Goal: Transaction & Acquisition: Purchase product/service

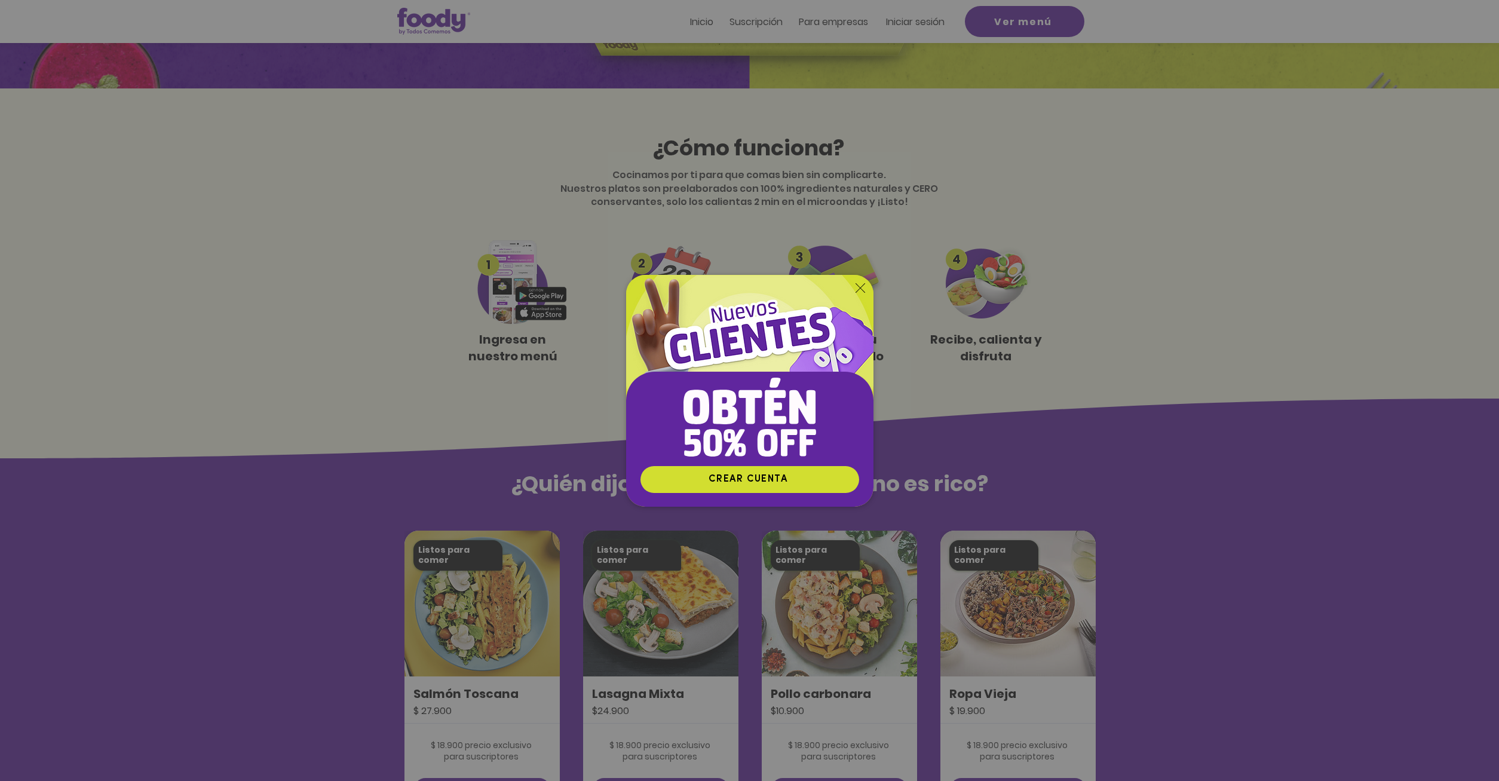
click at [859, 285] on icon "Volver al sitio" at bounding box center [860, 288] width 10 height 10
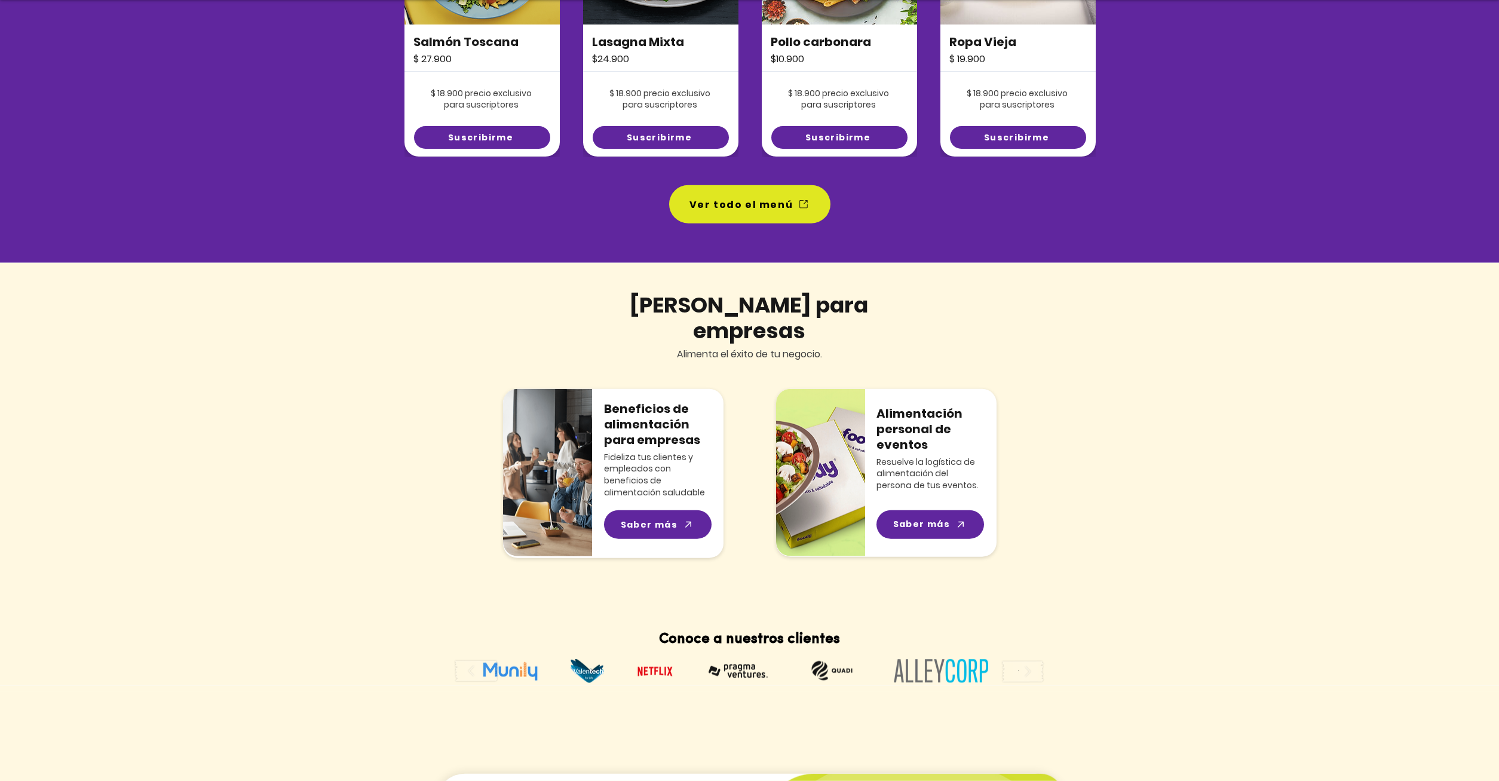
scroll to position [1036, 0]
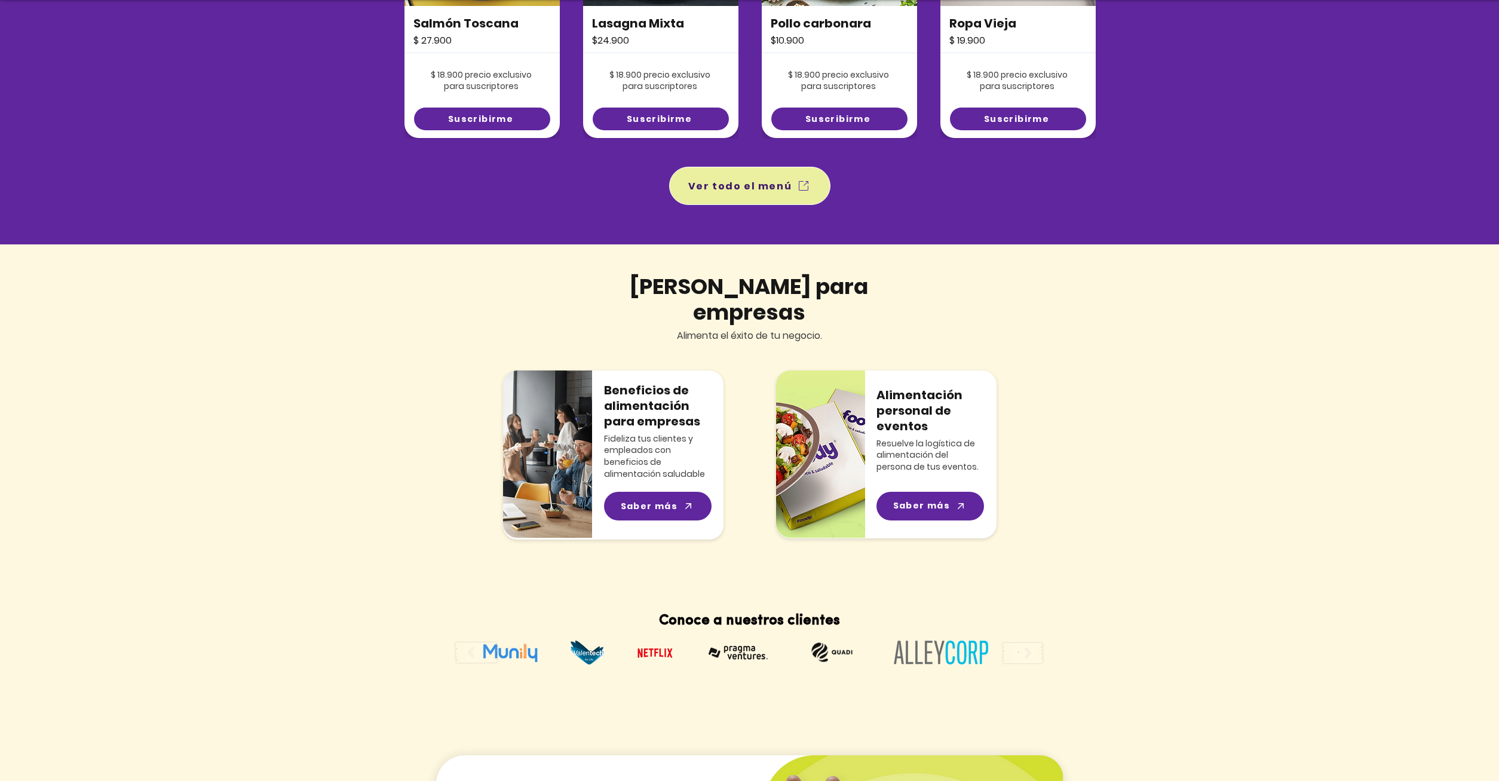
click at [768, 191] on span "Ver todo el menú" at bounding box center [740, 186] width 104 height 15
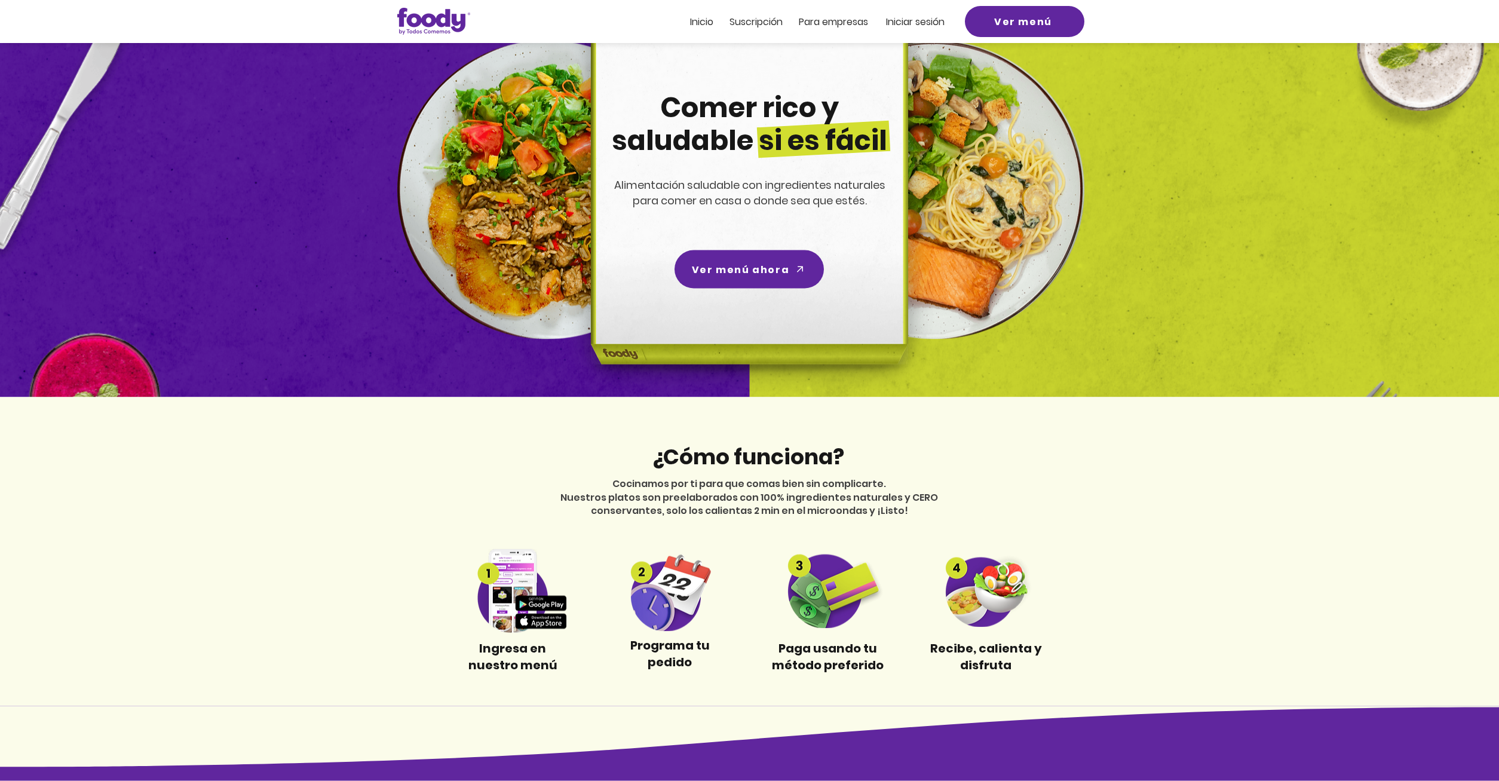
scroll to position [61, 0]
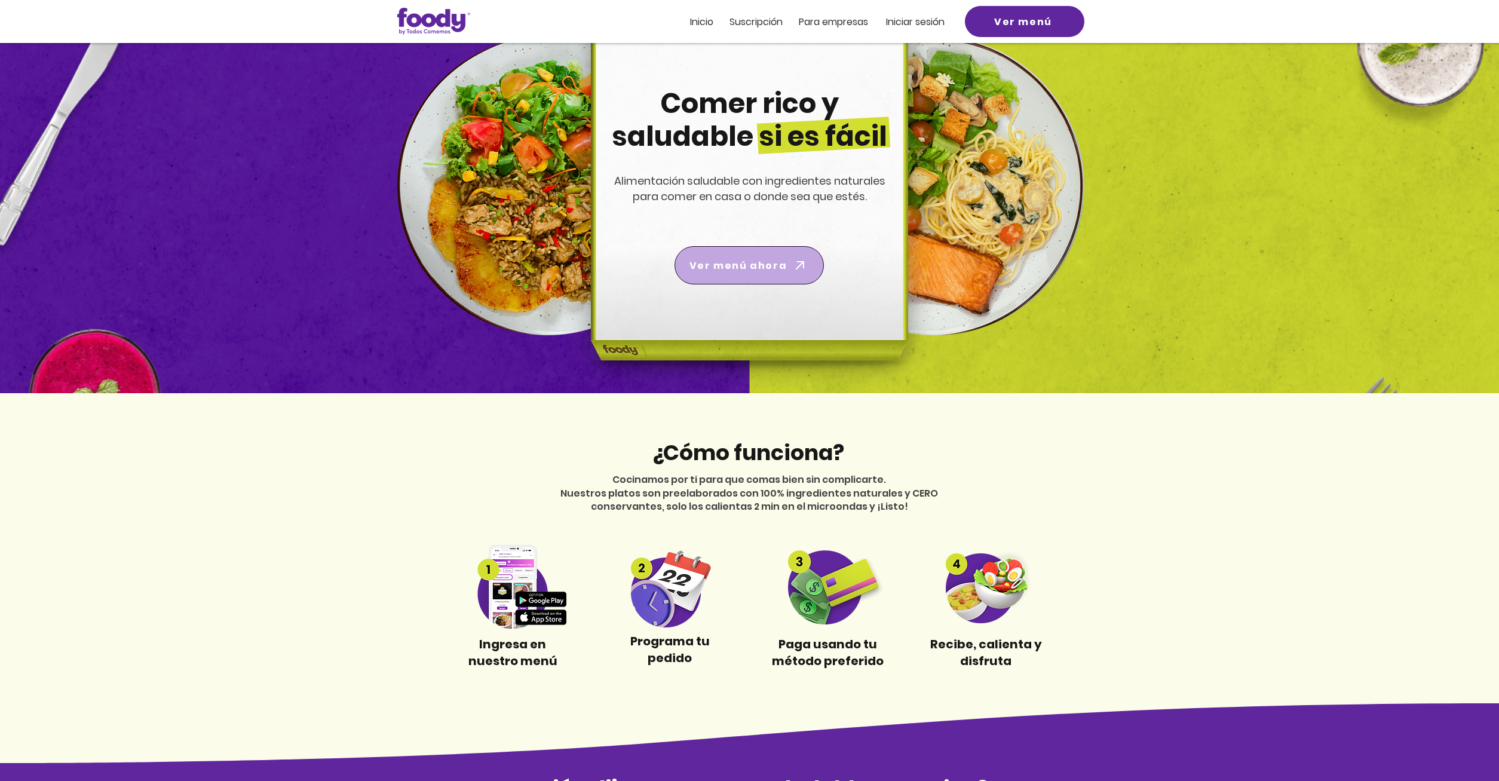
click at [741, 263] on span "Ver menú ahora" at bounding box center [737, 265] width 97 height 15
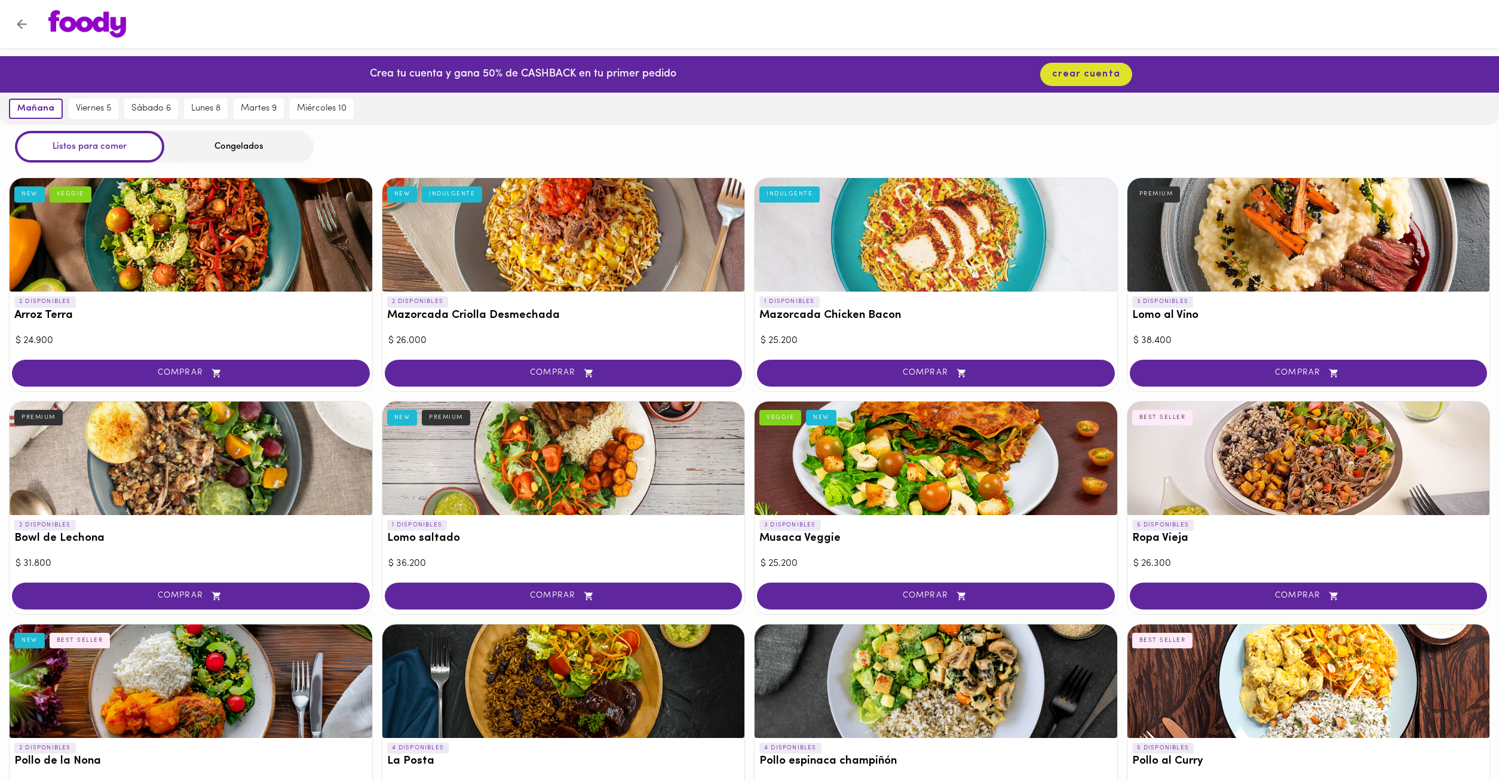
click at [300, 146] on div "Congelados" at bounding box center [238, 147] width 149 height 32
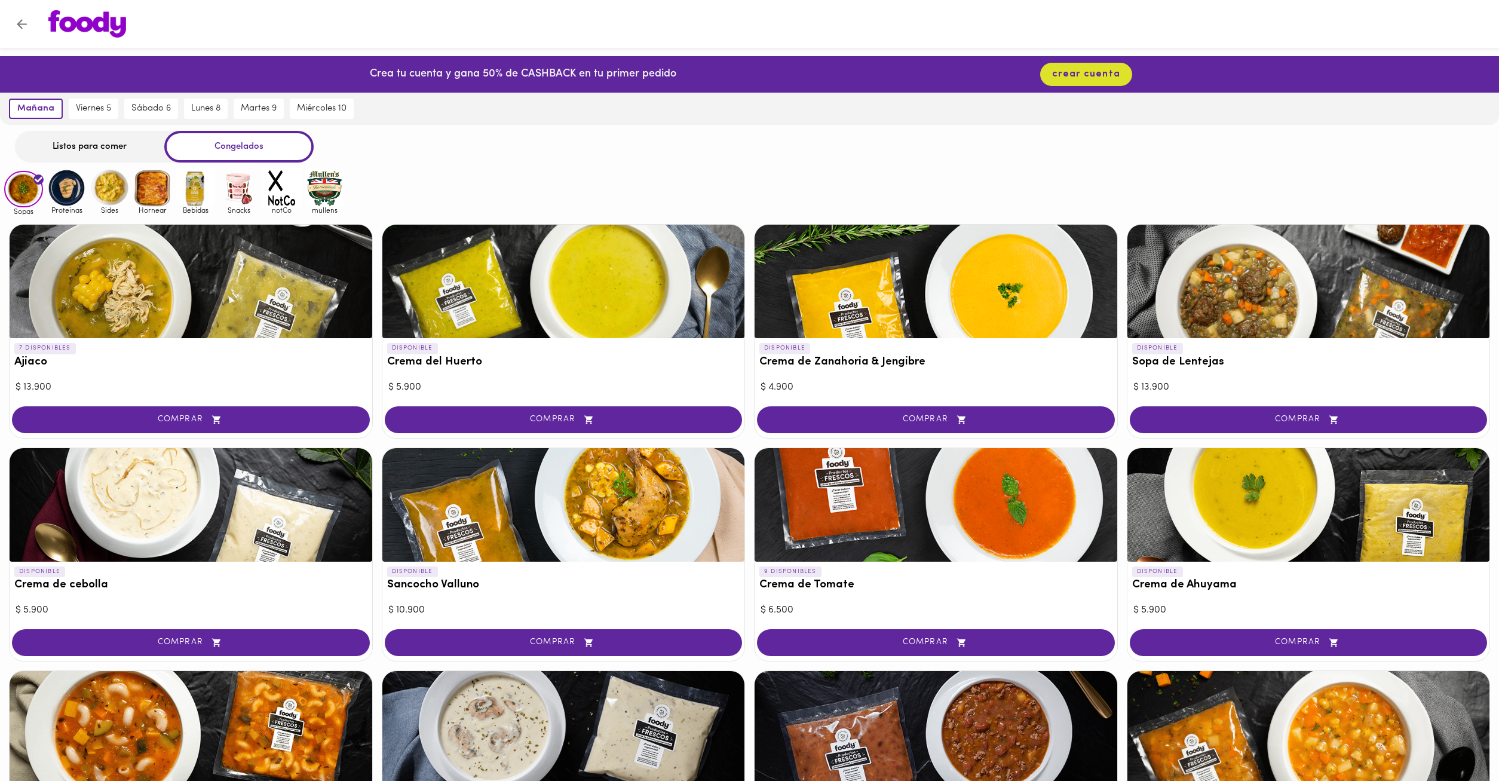
click at [118, 146] on div "Listos para comer" at bounding box center [89, 147] width 149 height 32
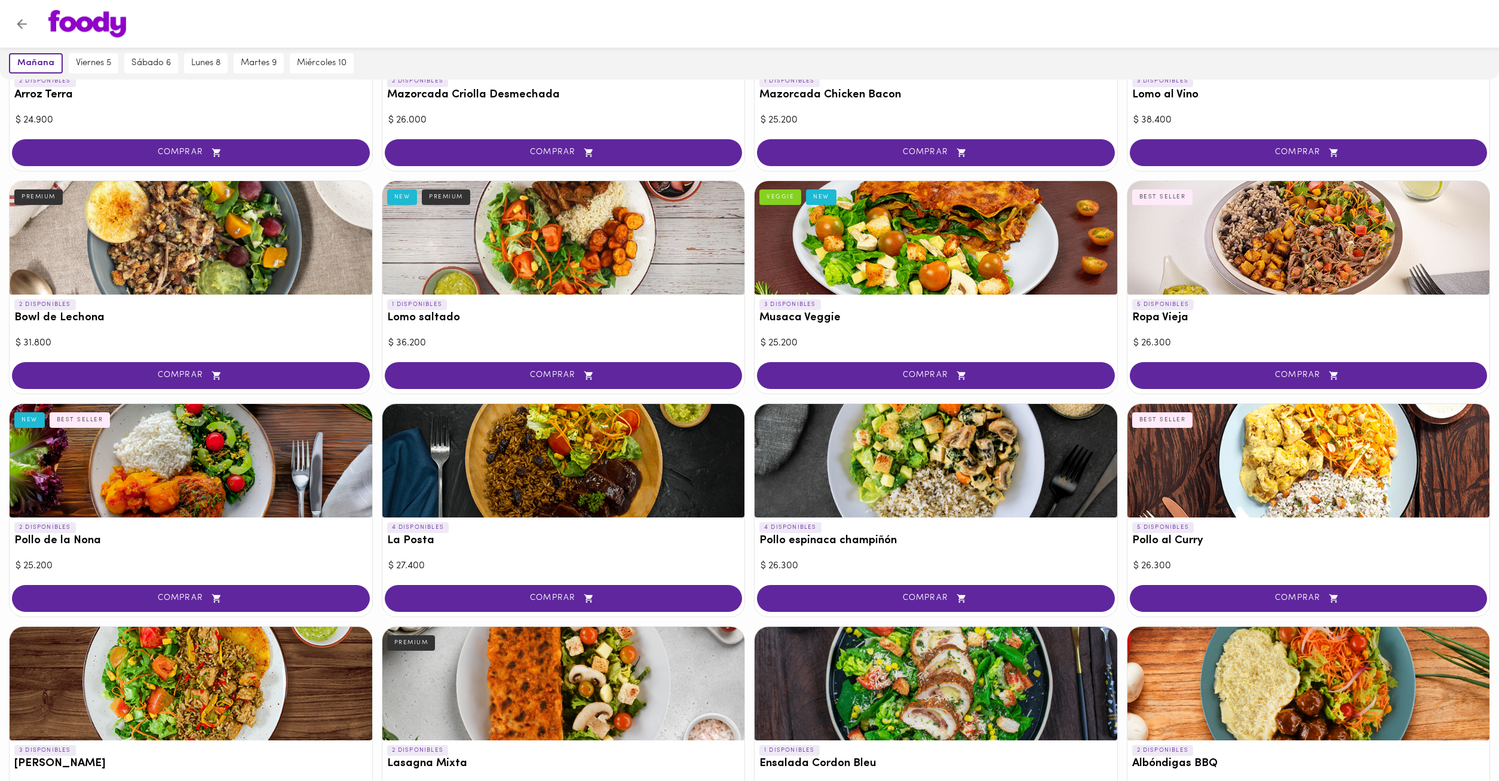
scroll to position [305, 0]
